Goal: Contribute content

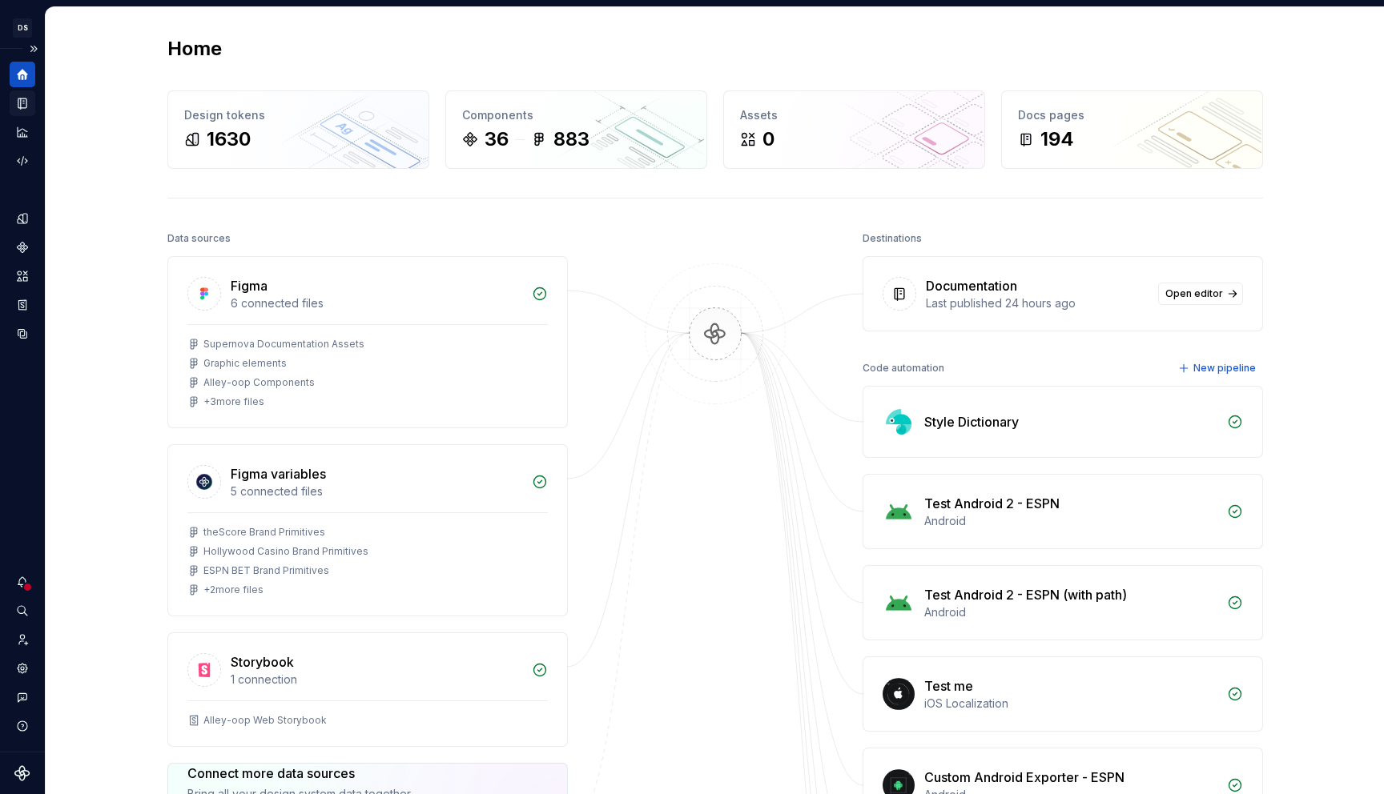
click at [22, 111] on div "Documentation" at bounding box center [23, 103] width 26 height 26
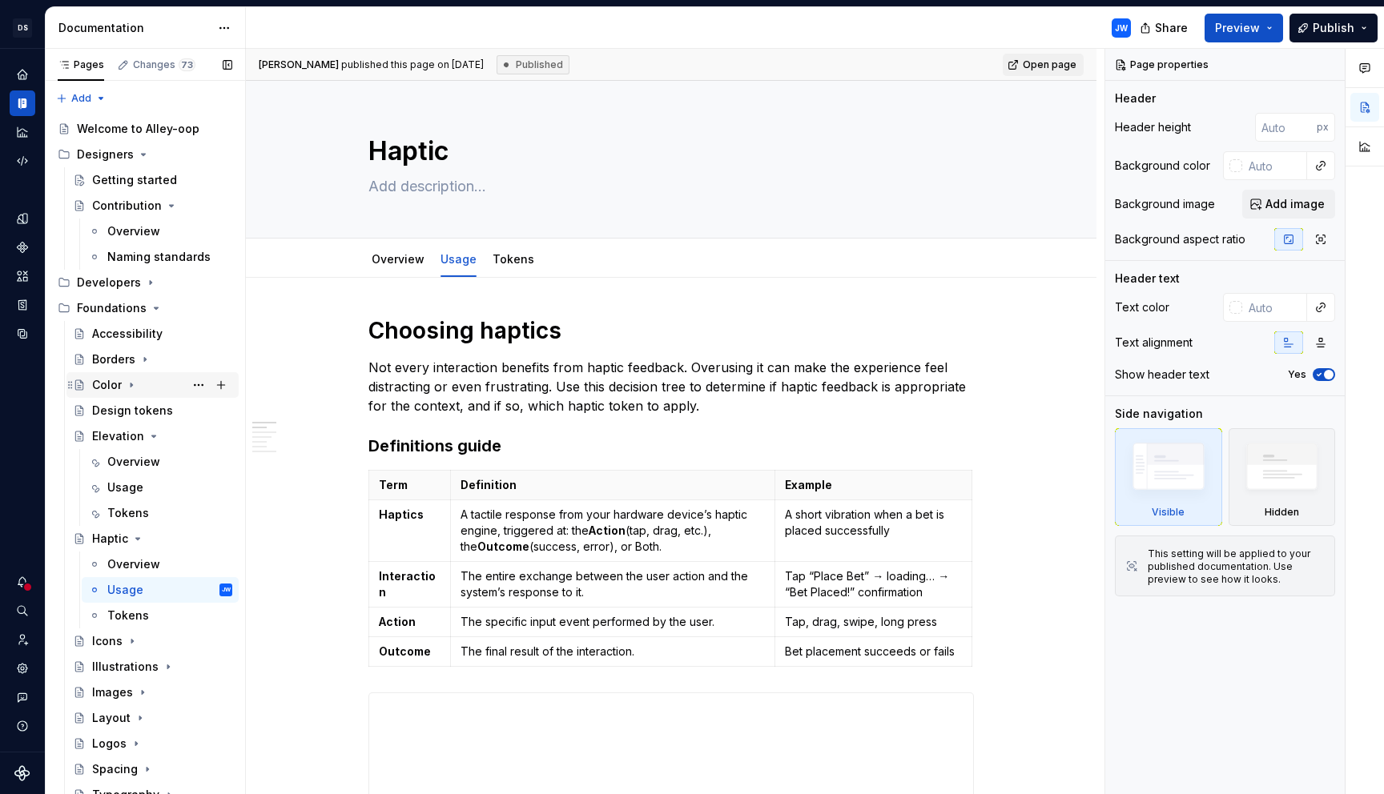
click at [135, 388] on icon "Page tree" at bounding box center [131, 385] width 13 height 13
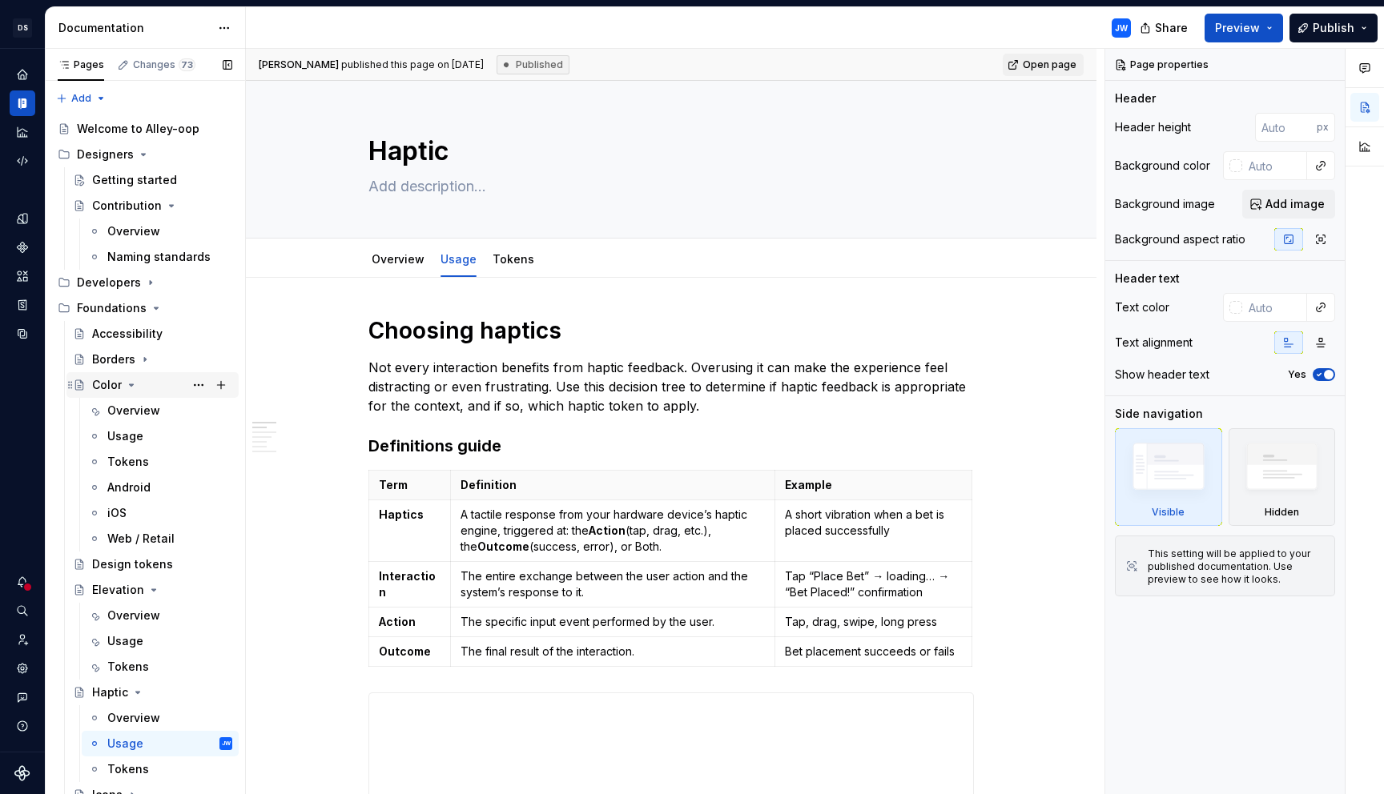
click at [135, 388] on icon "Page tree" at bounding box center [131, 385] width 13 height 13
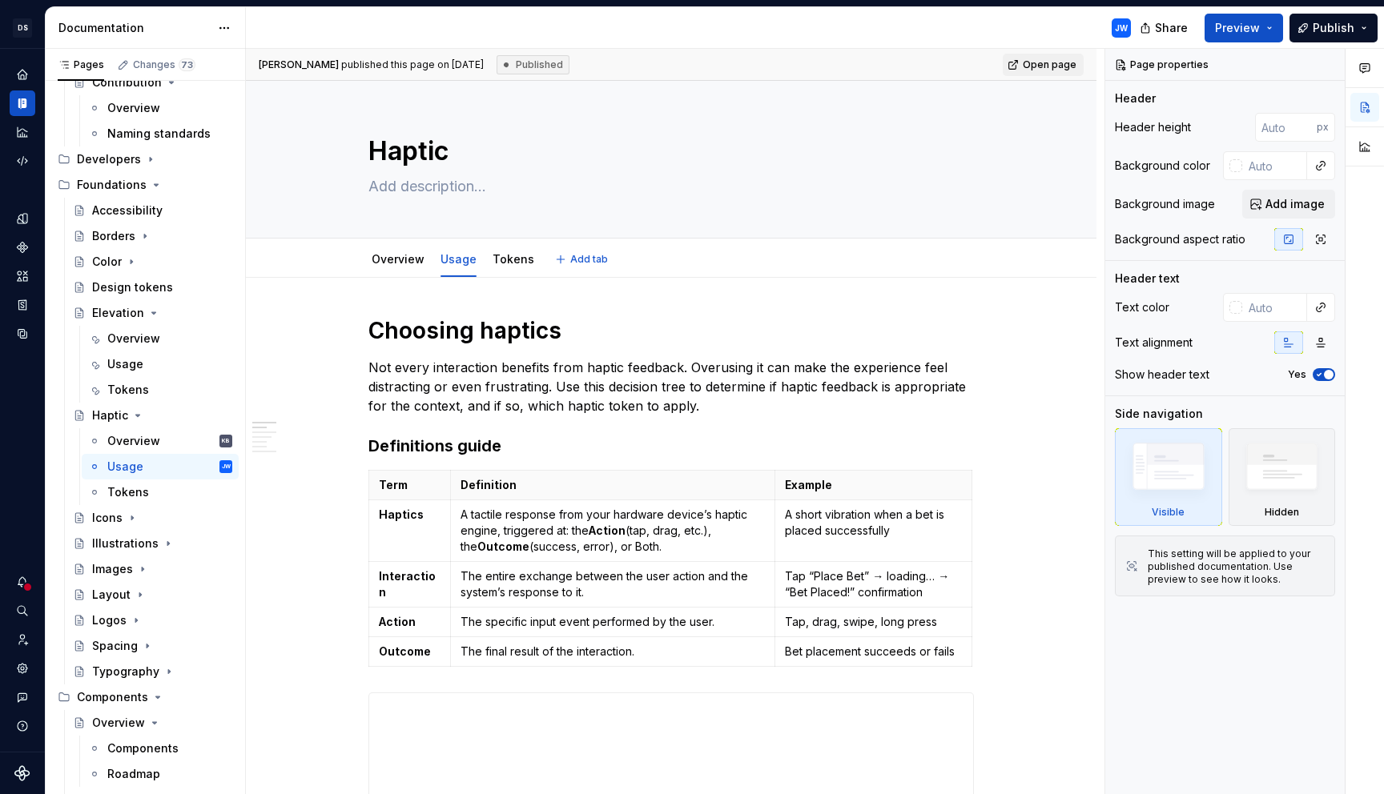
click at [412, 275] on div "Overview Usage Tokens" at bounding box center [453, 263] width 188 height 43
click at [404, 268] on div "Overview" at bounding box center [398, 259] width 53 height 19
click at [387, 253] on link "Overview" at bounding box center [398, 259] width 53 height 14
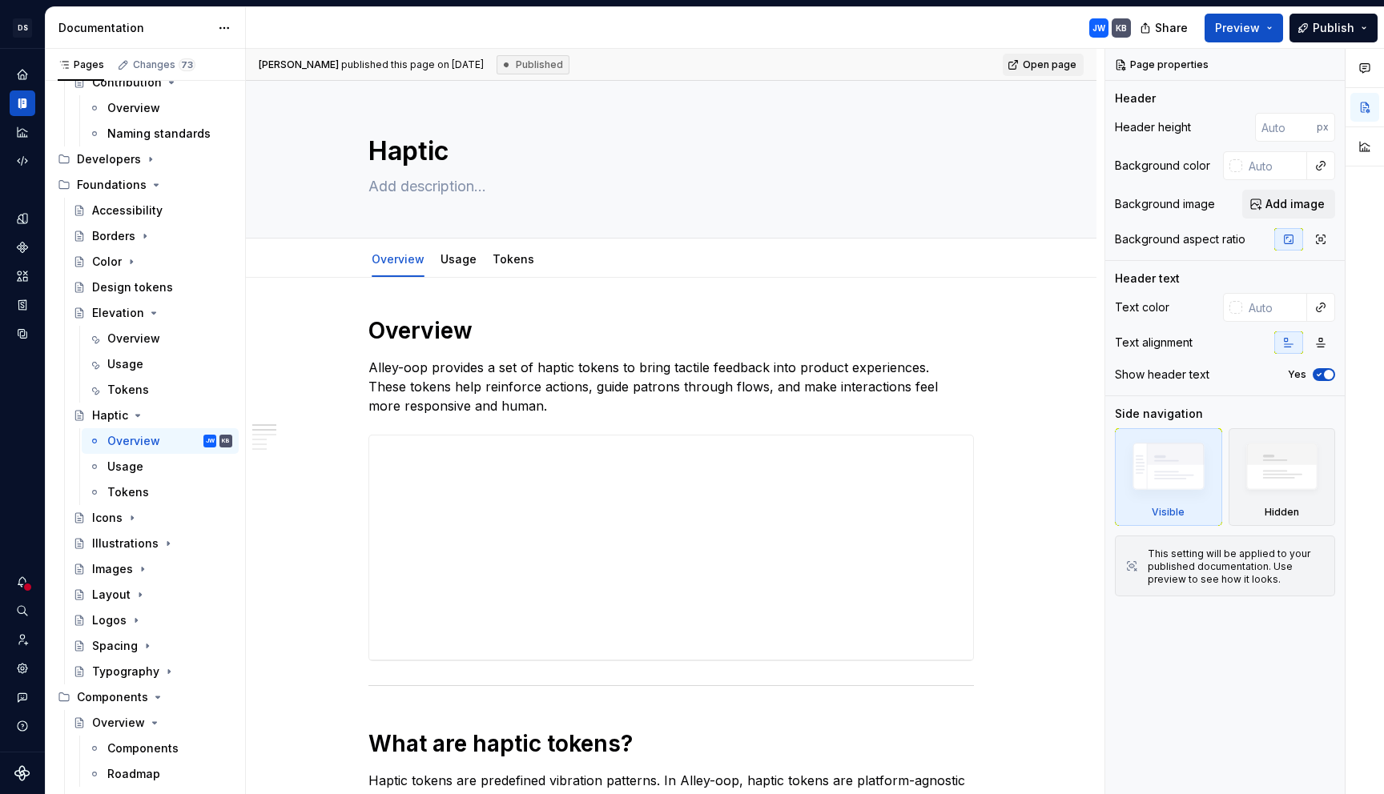
type textarea "*"
